Goal: Find specific page/section: Find specific page/section

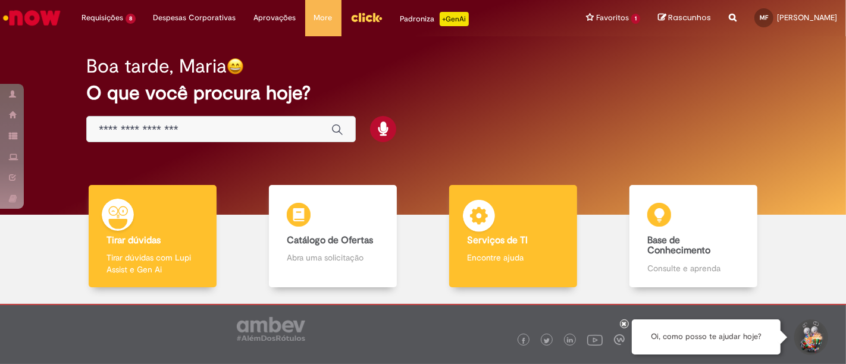
click at [462, 247] on div "Serviços de TI Serviços de TI Encontre ajuda" at bounding box center [512, 236] width 127 height 103
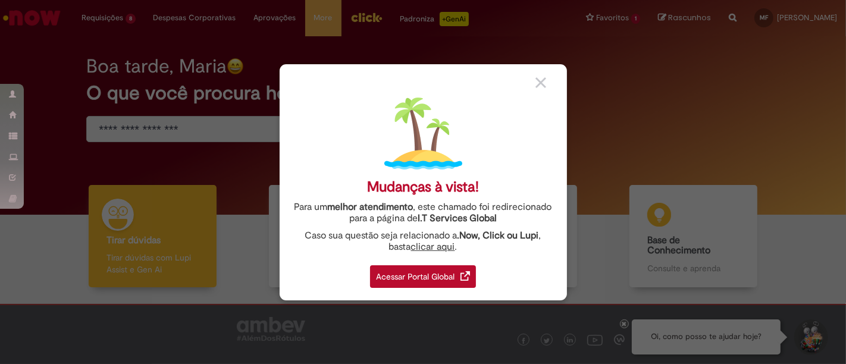
click at [425, 269] on div "Acessar Portal Global" at bounding box center [423, 276] width 106 height 23
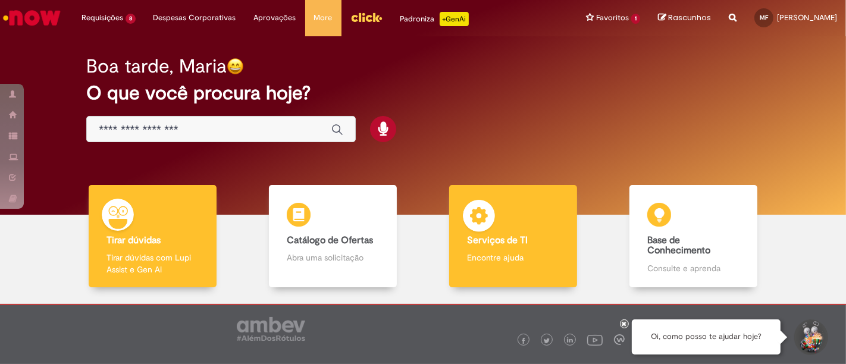
click at [530, 231] on div "Serviços de TI Serviços de TI Encontre ajuda" at bounding box center [512, 236] width 127 height 103
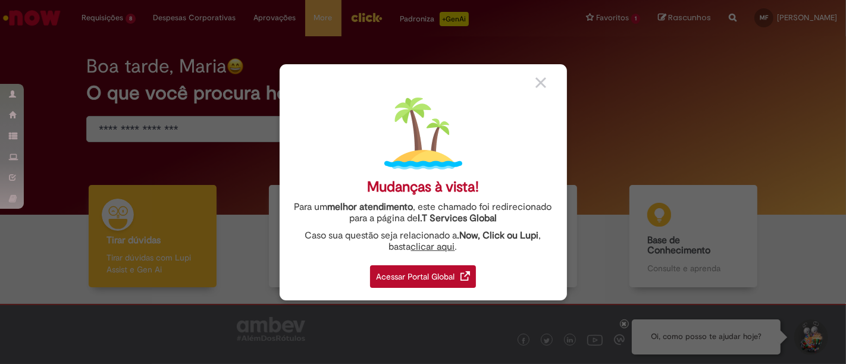
click at [399, 259] on link "Acessar Portal Global" at bounding box center [423, 273] width 106 height 29
click at [405, 268] on div "Acessar Portal Global" at bounding box center [423, 276] width 106 height 23
